Goal: Task Accomplishment & Management: Manage account settings

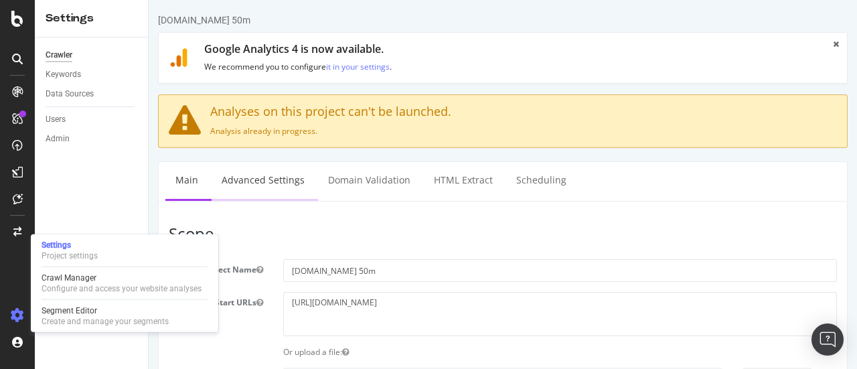
click at [263, 183] on link "Advanced Settings" at bounding box center [263, 180] width 103 height 37
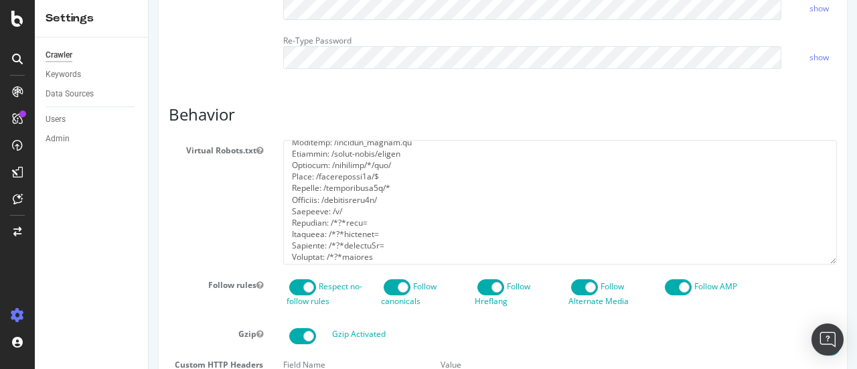
scroll to position [929, 0]
click at [368, 260] on textarea at bounding box center [560, 202] width 554 height 124
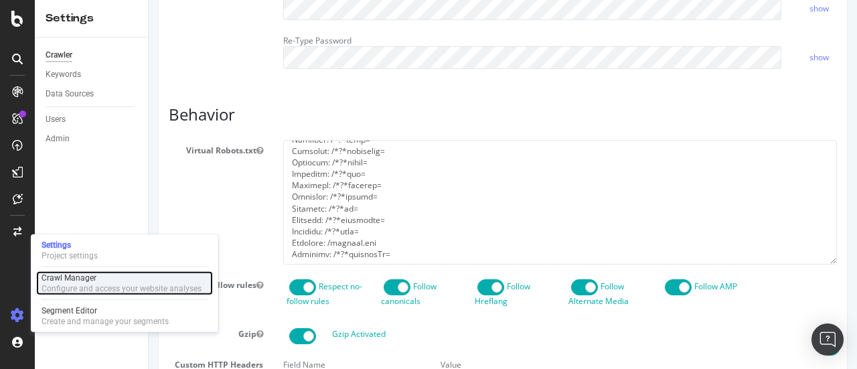
click at [109, 281] on div "Crawl Manager" at bounding box center [122, 278] width 160 height 11
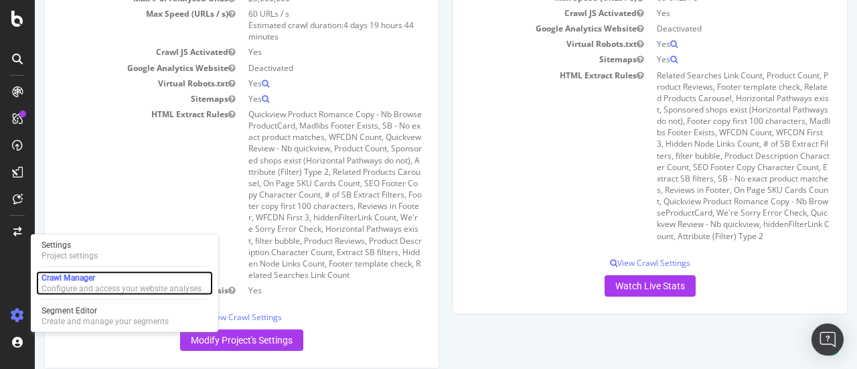
scroll to position [214, 0]
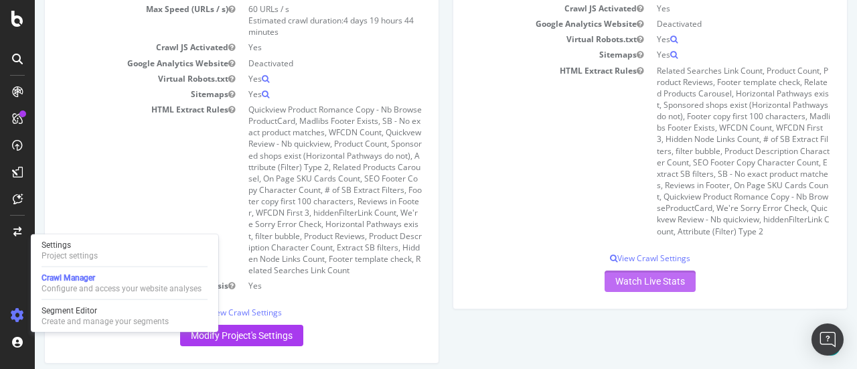
click at [674, 283] on link "Watch Live Stats" at bounding box center [650, 281] width 91 height 21
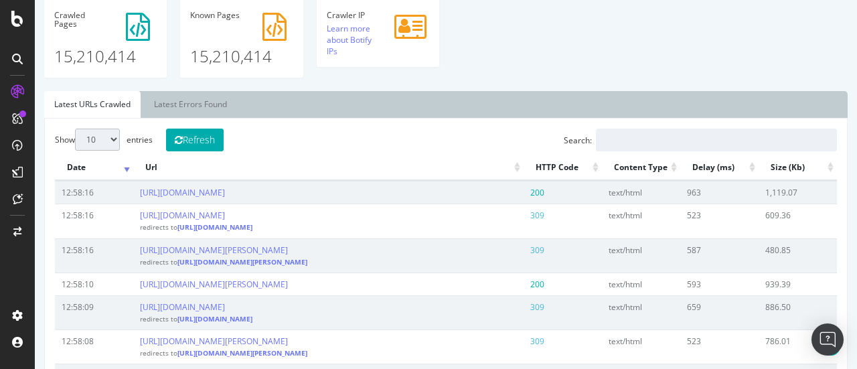
scroll to position [593, 0]
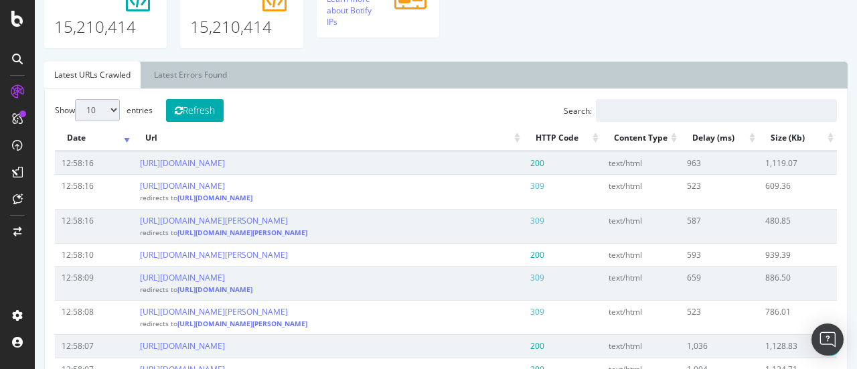
click at [557, 146] on th "HTTP Code" at bounding box center [563, 138] width 78 height 26
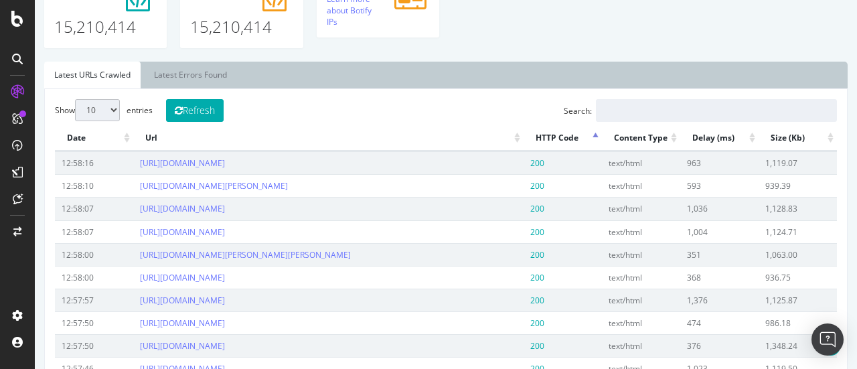
click at [557, 146] on th "HTTP Code" at bounding box center [563, 138] width 78 height 26
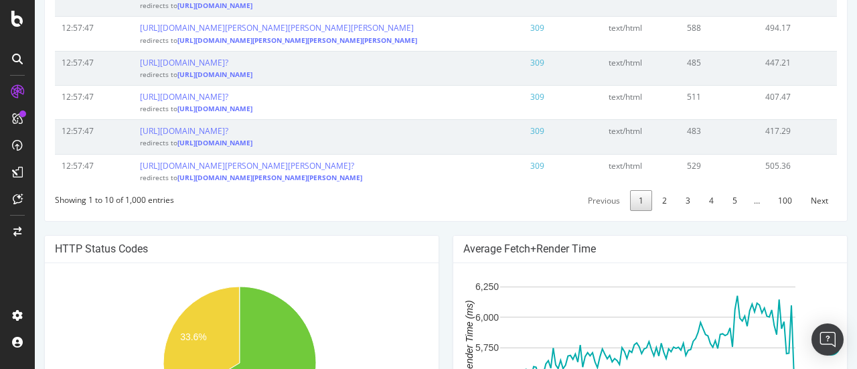
scroll to position [905, 0]
